Goal: Task Accomplishment & Management: Use online tool/utility

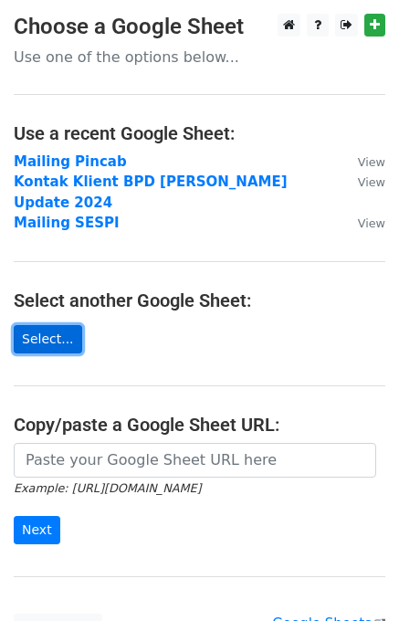
click at [50, 325] on link "Select..." at bounding box center [48, 339] width 68 height 28
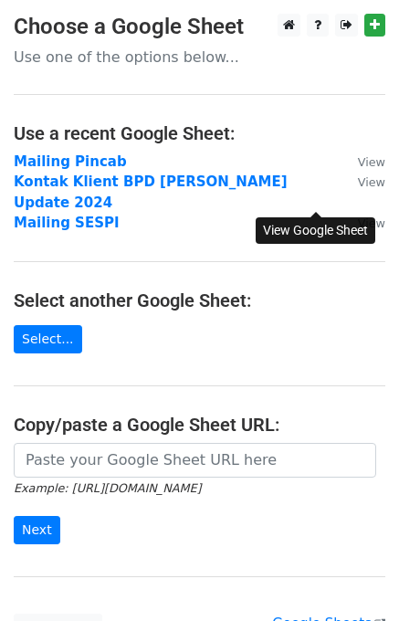
click at [358, 216] on small "View" at bounding box center [371, 223] width 27 height 14
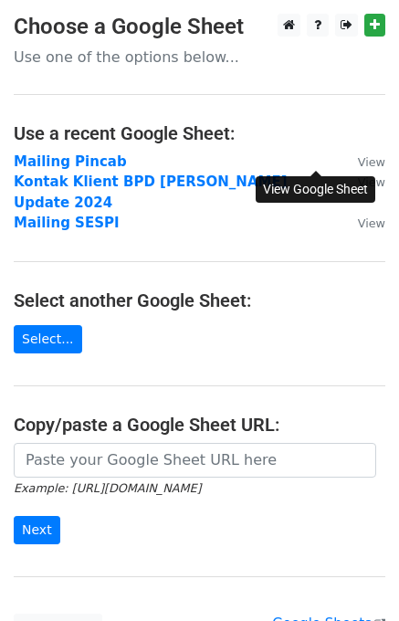
click at [358, 163] on small "View" at bounding box center [371, 162] width 27 height 14
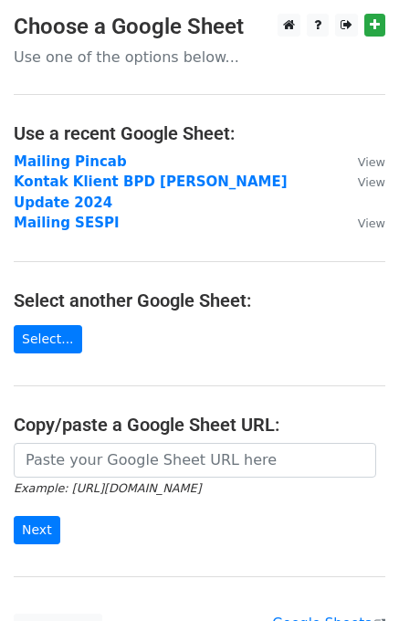
click at [360, 150] on main "Choose a Google Sheet Use one of the options below... Use a recent Google Sheet…" at bounding box center [199, 328] width 399 height 628
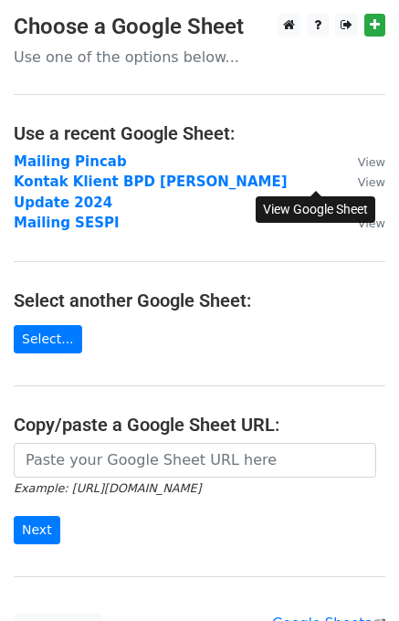
click at [358, 184] on small "View" at bounding box center [371, 182] width 27 height 14
click at [358, 179] on small "View" at bounding box center [371, 182] width 27 height 14
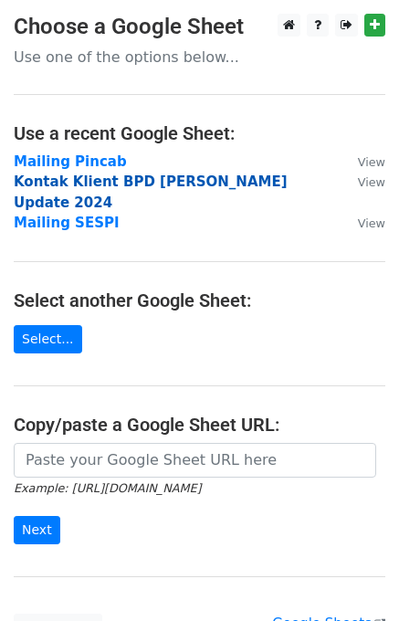
click at [177, 181] on strong "Kontak Klient BPD Timur Amir Update 2024" at bounding box center [151, 191] width 274 height 37
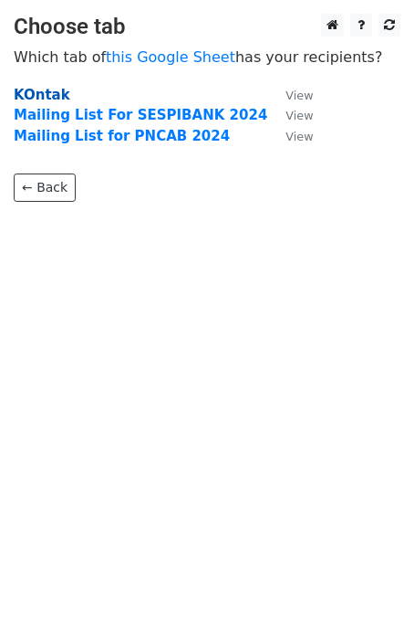
click at [47, 97] on strong "KOntak" at bounding box center [42, 95] width 57 height 16
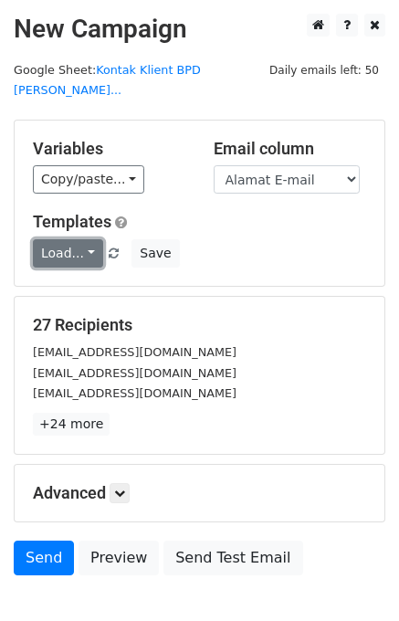
click at [79, 239] on link "Load..." at bounding box center [68, 253] width 70 height 28
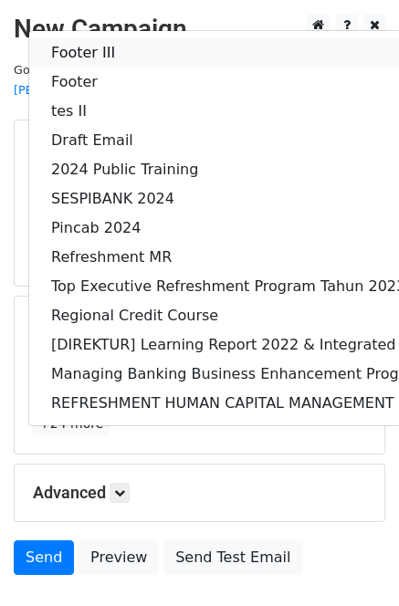
click at [138, 38] on link "Footer III" at bounding box center [341, 52] width 625 height 29
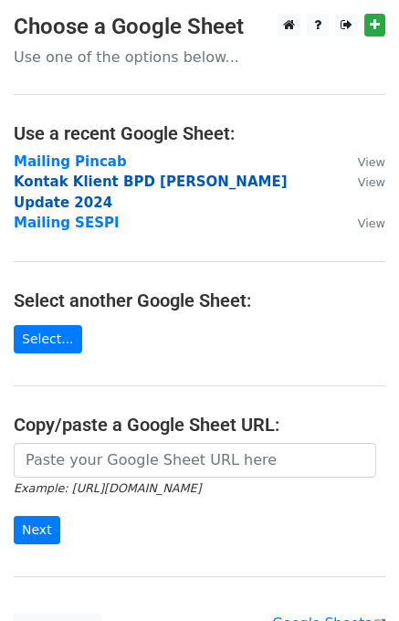
click at [124, 182] on strong "Kontak Klient BPD Timur Amir Update 2024" at bounding box center [151, 191] width 274 height 37
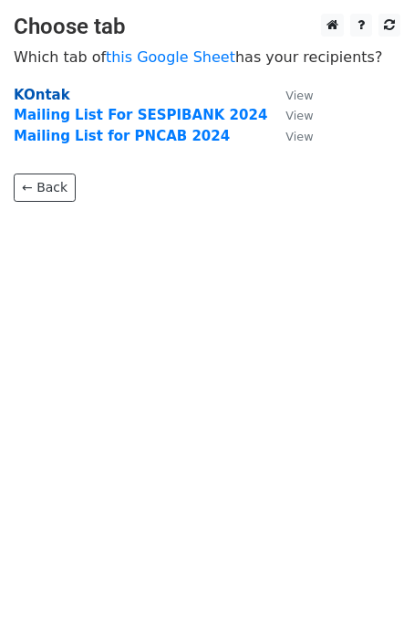
click at [44, 96] on strong "KOntak" at bounding box center [42, 95] width 57 height 16
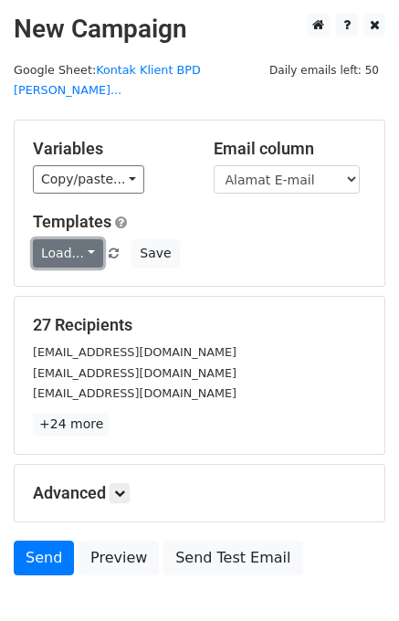
click at [68, 239] on link "Load..." at bounding box center [68, 253] width 70 height 28
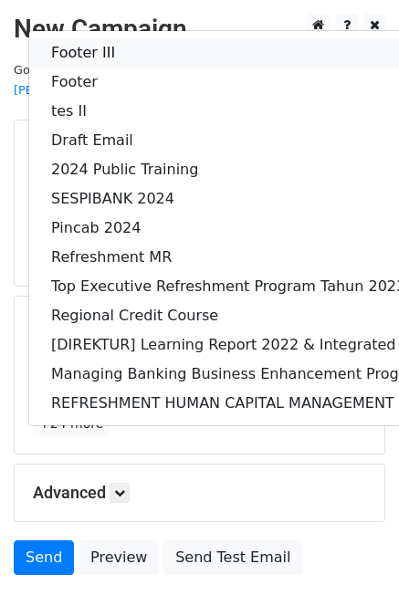
click at [159, 38] on link "Footer III" at bounding box center [341, 52] width 625 height 29
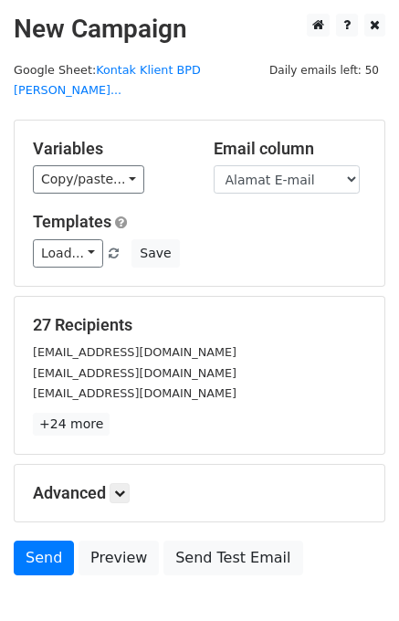
scroll to position [86, 0]
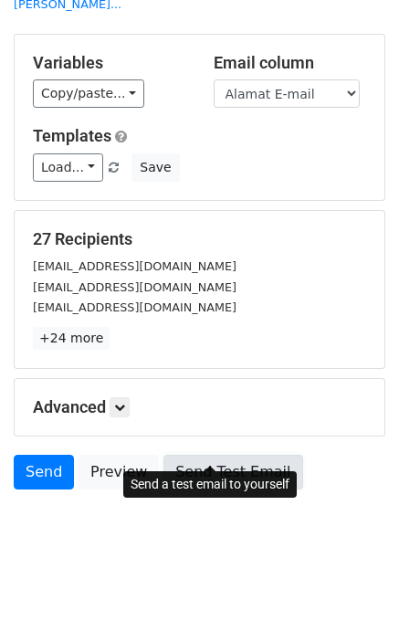
click at [176, 454] on link "Send Test Email" at bounding box center [232, 471] width 139 height 35
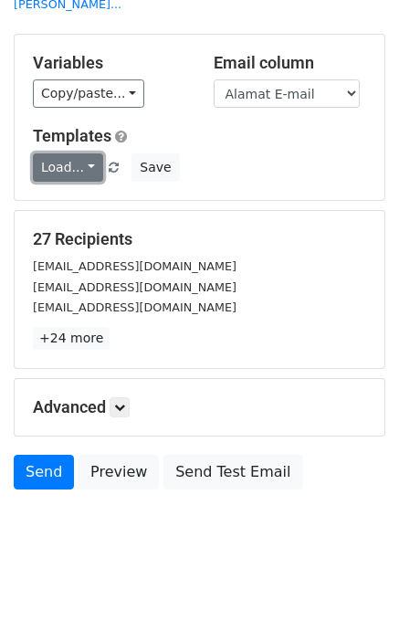
click at [79, 153] on link "Load..." at bounding box center [68, 167] width 70 height 28
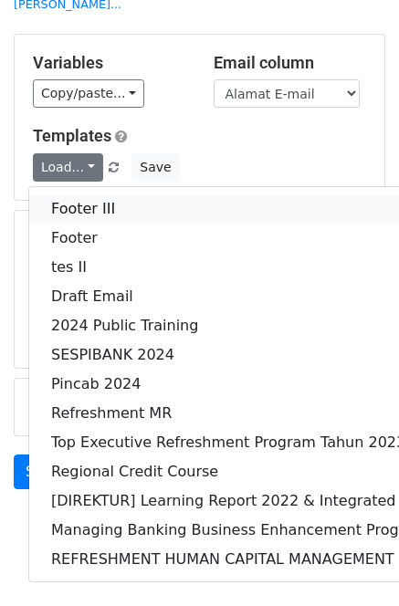
click at [106, 194] on link "Footer III" at bounding box center [341, 208] width 625 height 29
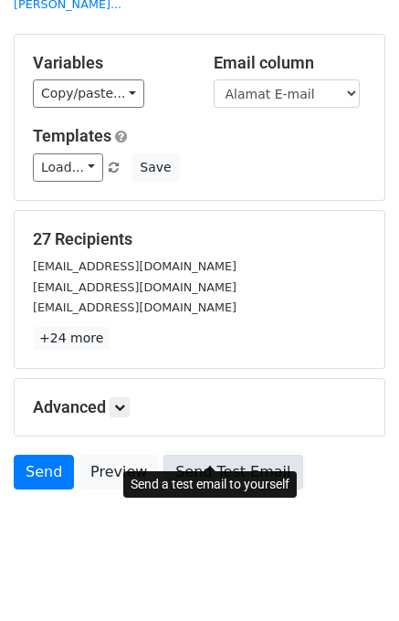
click at [192, 454] on link "Send Test Email" at bounding box center [232, 471] width 139 height 35
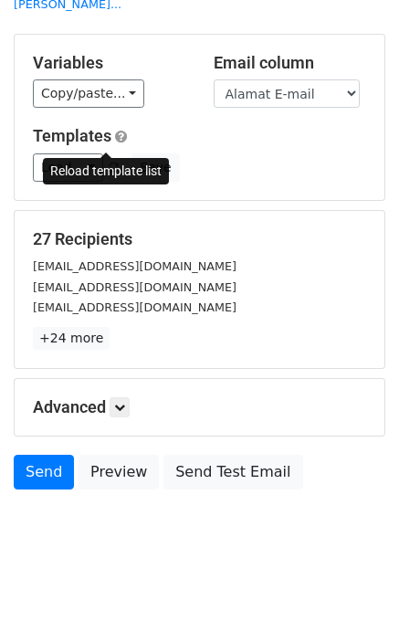
click at [109, 162] on span at bounding box center [114, 168] width 10 height 12
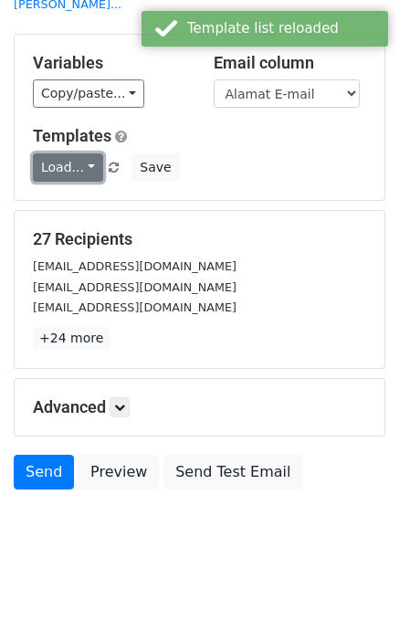
click at [69, 153] on link "Load..." at bounding box center [68, 167] width 70 height 28
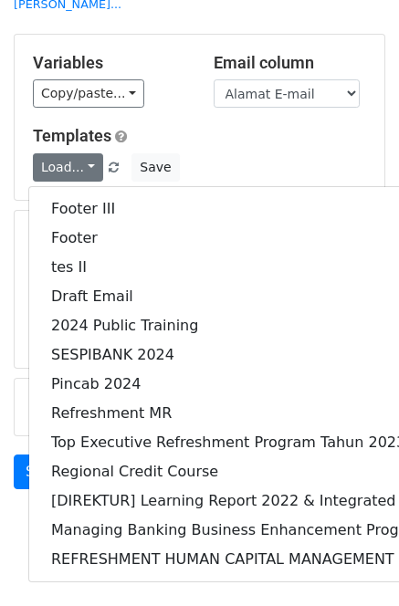
click at [288, 126] on h5 "Templates" at bounding box center [199, 136] width 333 height 20
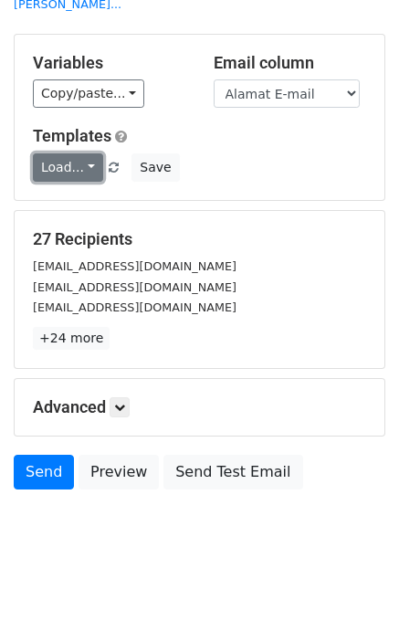
click at [83, 153] on link "Load..." at bounding box center [68, 167] width 70 height 28
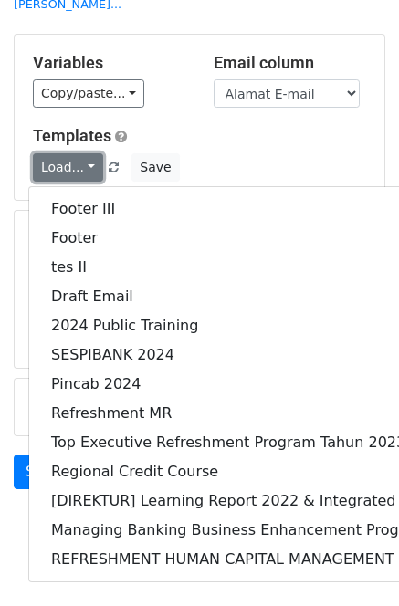
click at [83, 153] on link "Load..." at bounding box center [68, 167] width 70 height 28
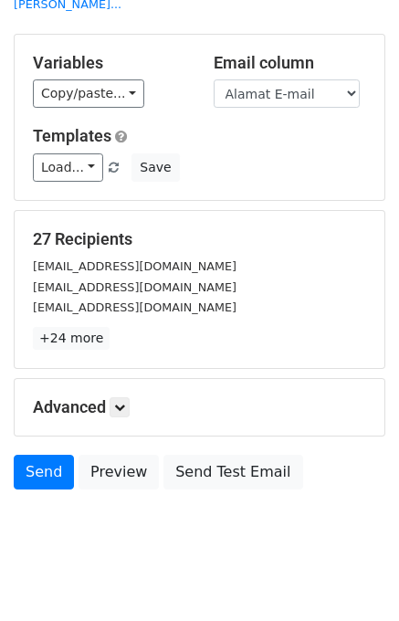
click at [221, 126] on h5 "Templates" at bounding box center [199, 136] width 333 height 20
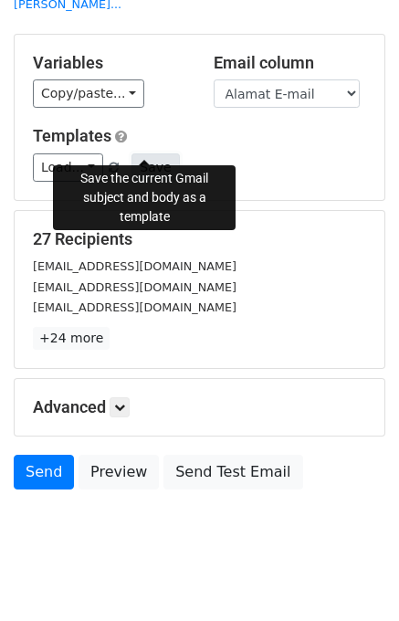
click at [141, 153] on button "Save" at bounding box center [154, 167] width 47 height 28
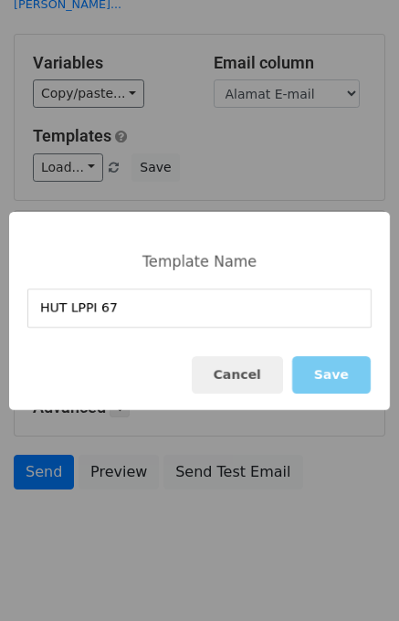
type input "HUT LPPI 67"
click at [332, 379] on button "Save" at bounding box center [331, 374] width 78 height 37
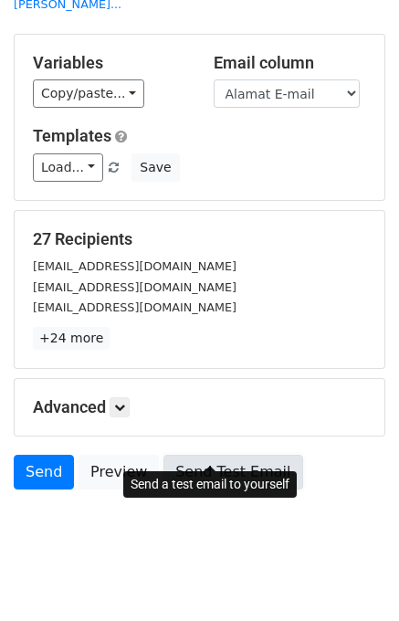
click at [209, 454] on link "Send Test Email" at bounding box center [232, 471] width 139 height 35
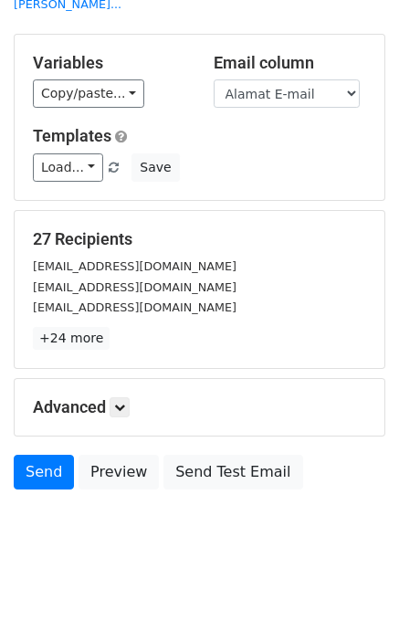
click at [110, 161] on link at bounding box center [115, 168] width 16 height 14
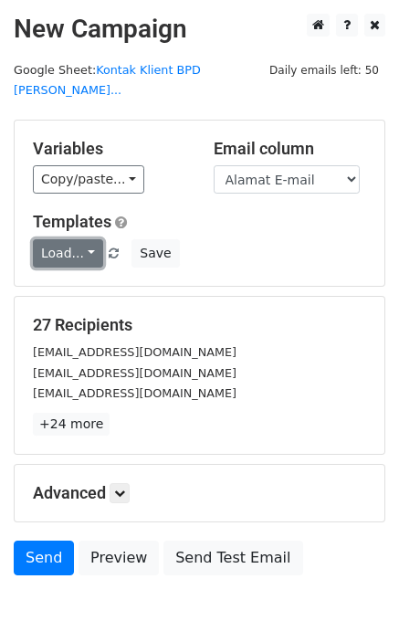
click at [85, 239] on link "Load..." at bounding box center [68, 253] width 70 height 28
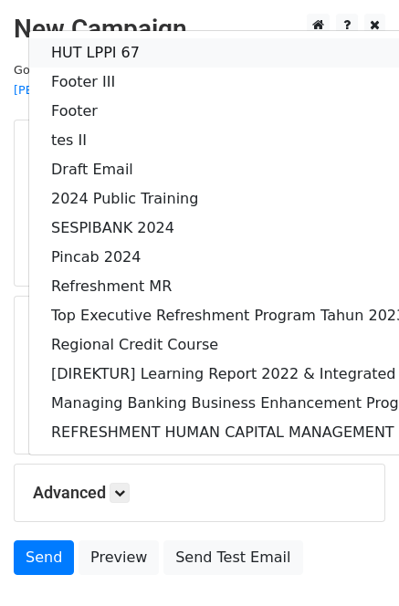
click at [111, 38] on link "HUT LPPI 67" at bounding box center [341, 52] width 625 height 29
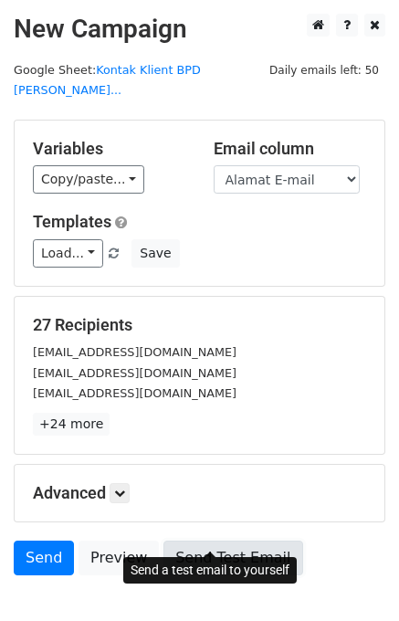
click at [233, 540] on link "Send Test Email" at bounding box center [232, 557] width 139 height 35
